Goal: Navigation & Orientation: Go to known website

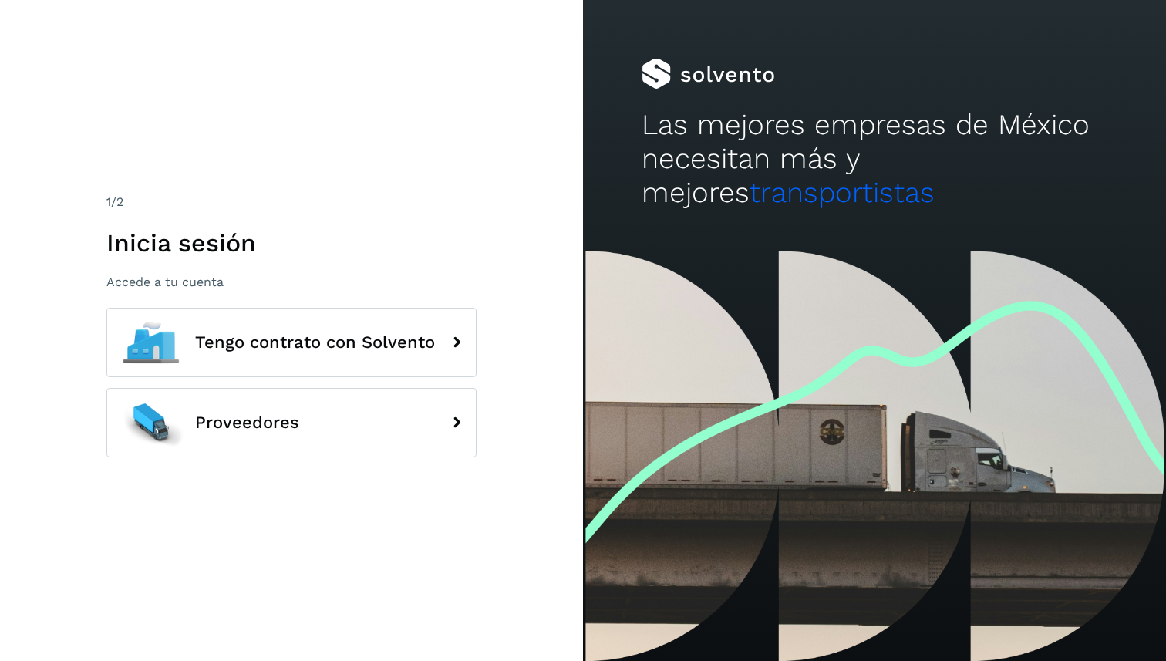
click at [795, 193] on span "transportistas" at bounding box center [842, 192] width 185 height 33
